Goal: Task Accomplishment & Management: Manage account settings

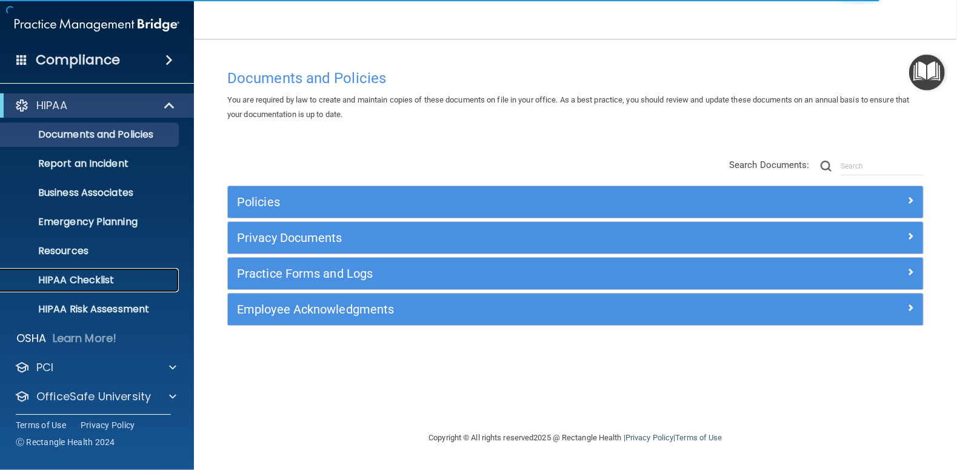
click at [63, 285] on p "HIPAA Checklist" at bounding box center [91, 280] width 166 height 12
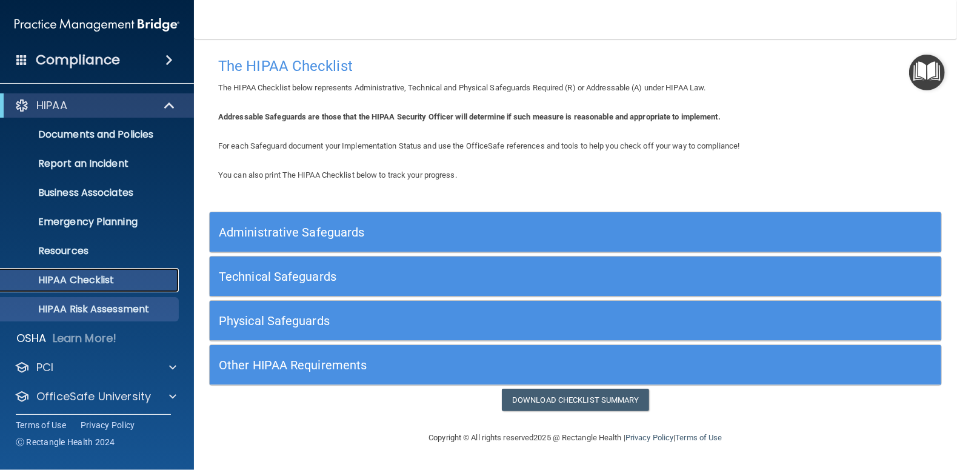
scroll to position [33, 0]
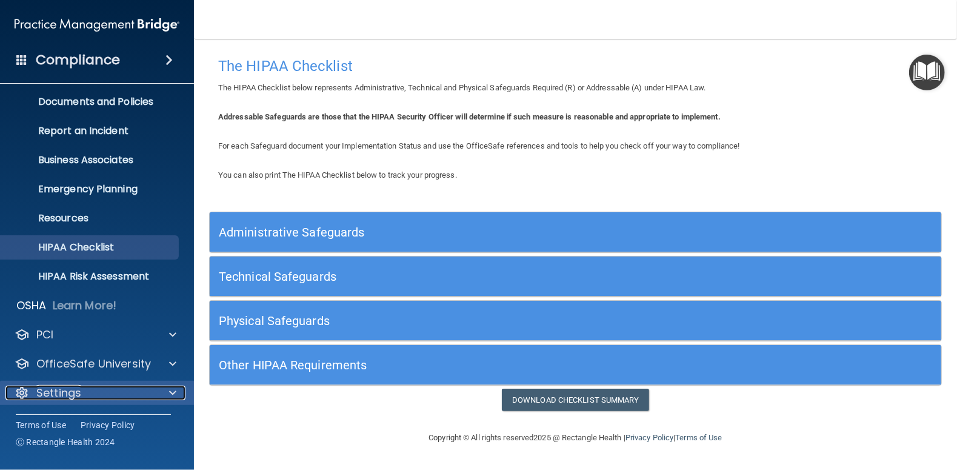
drag, startPoint x: 78, startPoint y: 391, endPoint x: 93, endPoint y: 390, distance: 15.2
click at [79, 390] on p "Settings" at bounding box center [58, 393] width 45 height 15
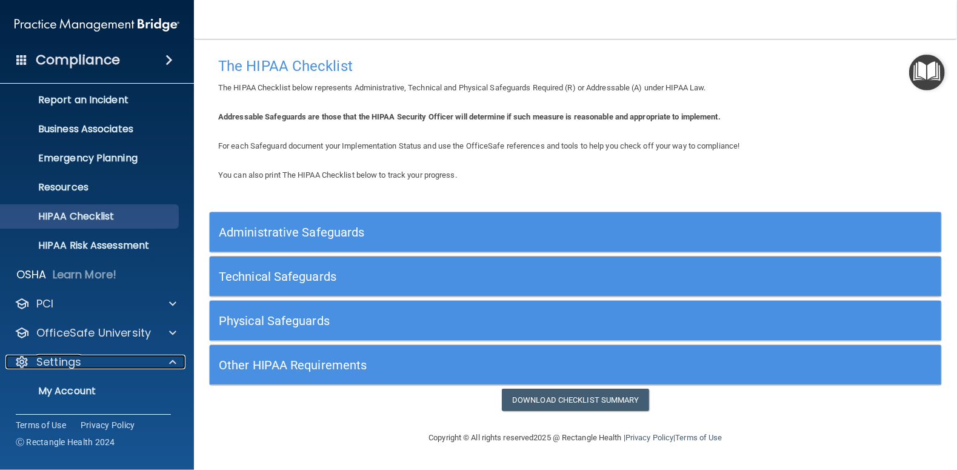
scroll to position [149, 0]
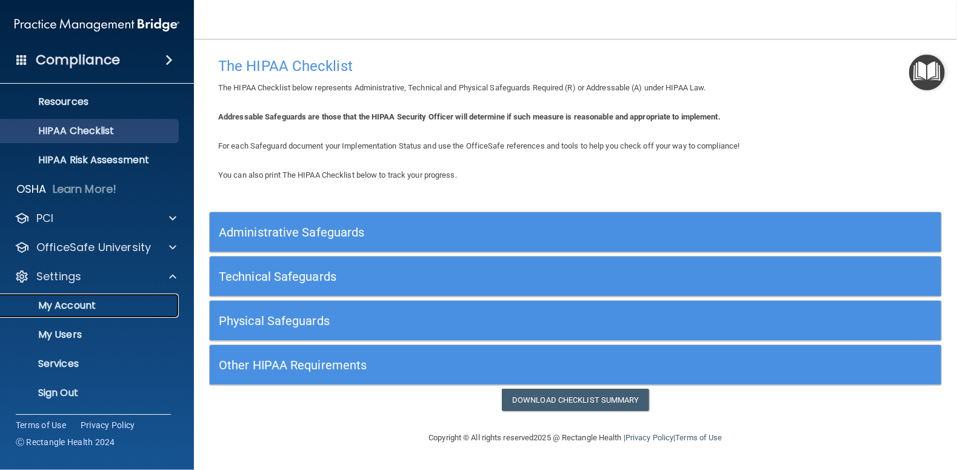
click at [55, 303] on p "My Account" at bounding box center [91, 306] width 166 height 12
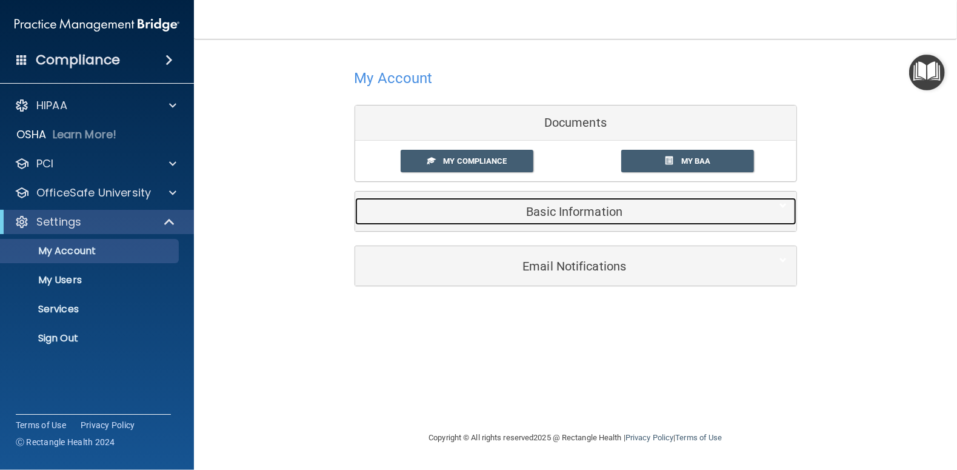
click at [595, 212] on h5 "Basic Information" at bounding box center [557, 211] width 386 height 13
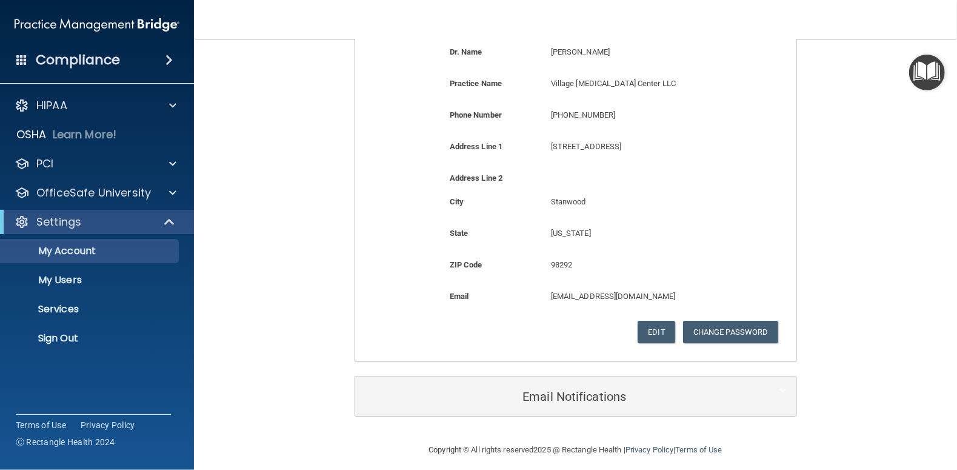
scroll to position [243, 0]
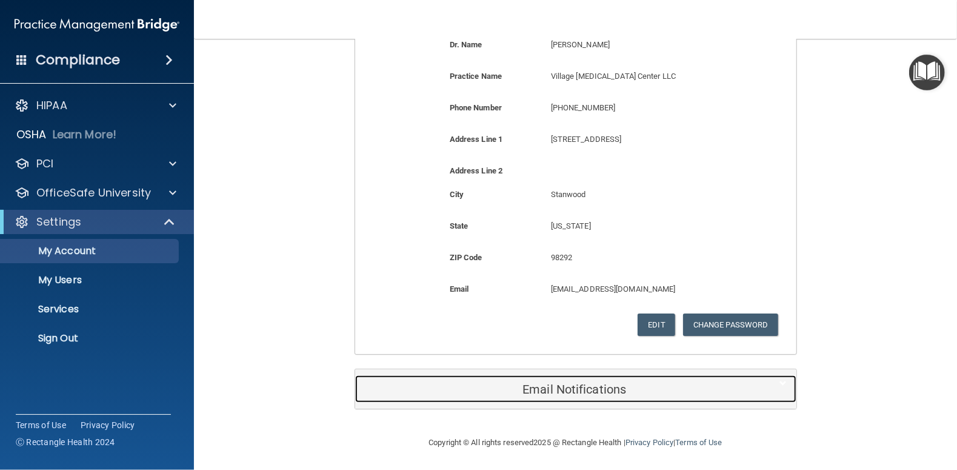
click at [573, 391] on h5 "Email Notifications" at bounding box center [557, 389] width 386 height 13
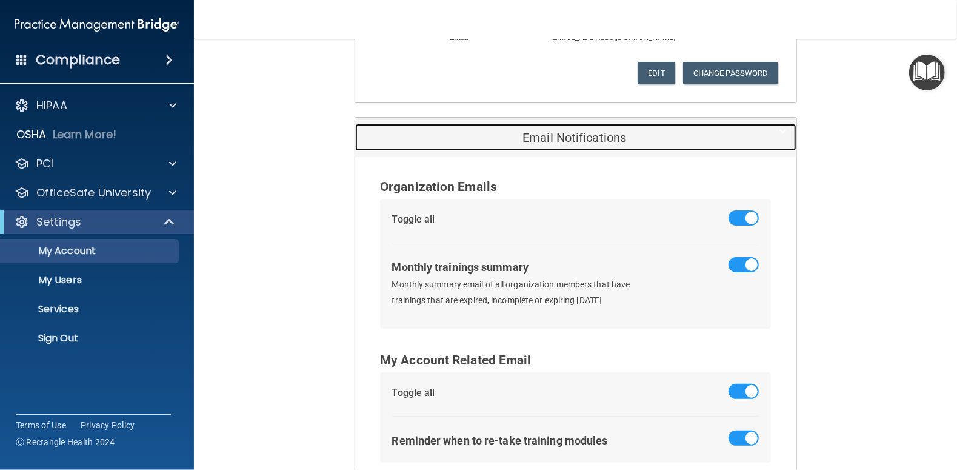
scroll to position [566, 0]
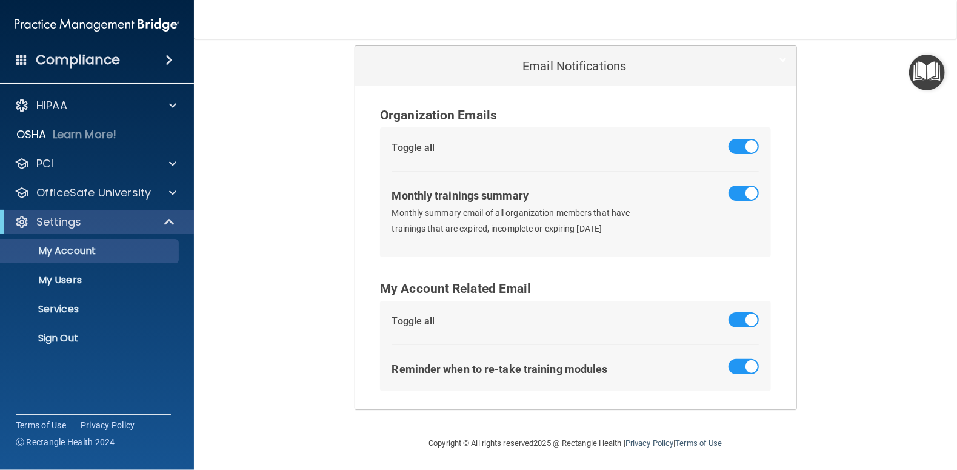
click at [61, 60] on h4 "Compliance" at bounding box center [78, 60] width 84 height 17
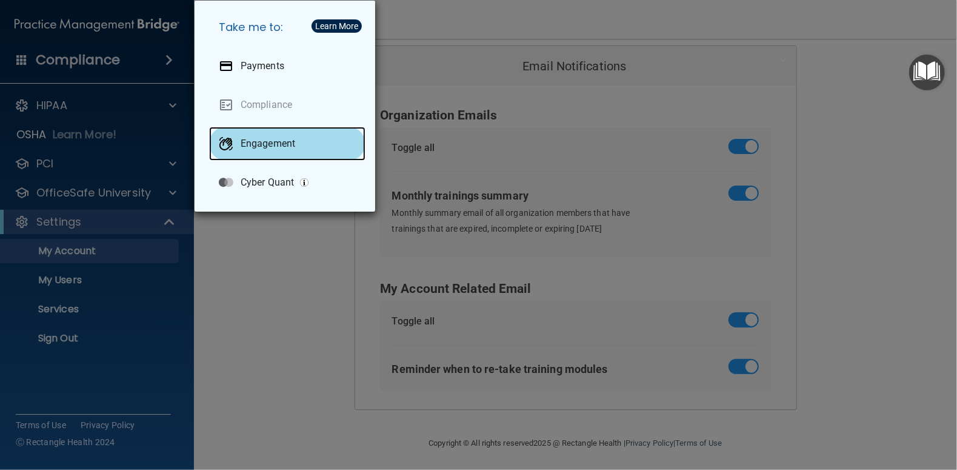
click at [256, 144] on p "Engagement" at bounding box center [268, 144] width 55 height 12
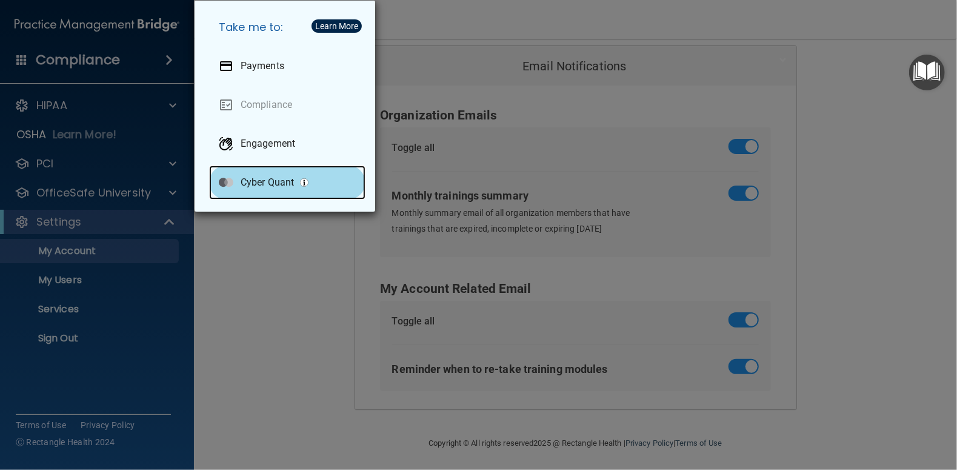
click at [269, 179] on p "Cyber Quant" at bounding box center [267, 182] width 53 height 12
click at [914, 114] on div "Take me to: Payments Compliance Engagement Cyber Quant" at bounding box center [478, 235] width 957 height 470
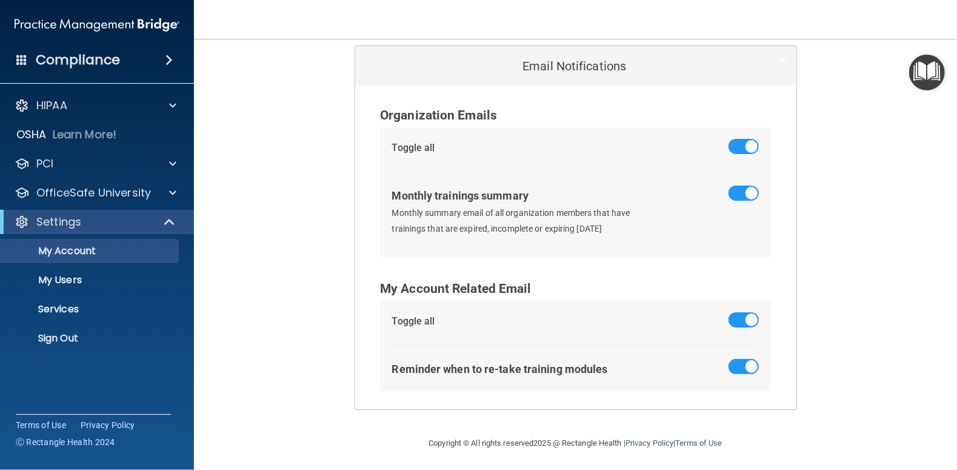
click at [940, 76] on img "Open Resource Center" at bounding box center [927, 73] width 36 height 36
